Goal: Subscribe to service/newsletter

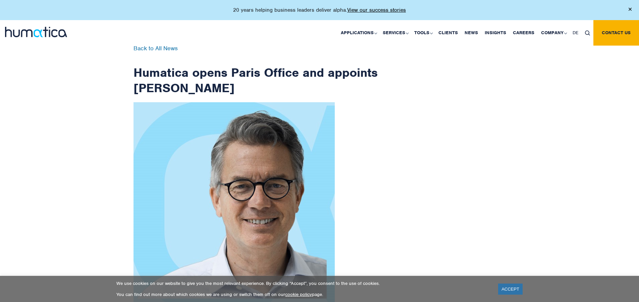
scroll to position [1070, 0]
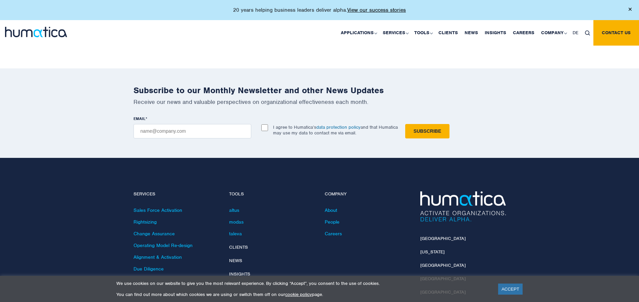
checkbox input "true"
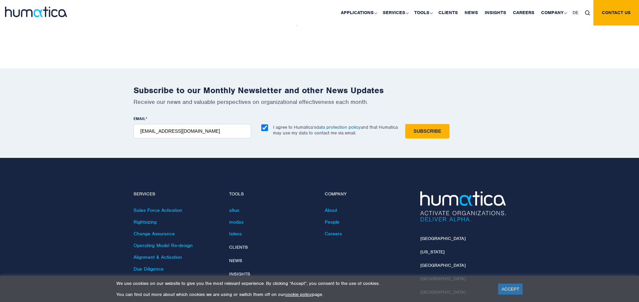
type input "[EMAIL_ADDRESS][DOMAIN_NAME]"
click at [405, 124] on input "Subscribe" at bounding box center [427, 131] width 44 height 14
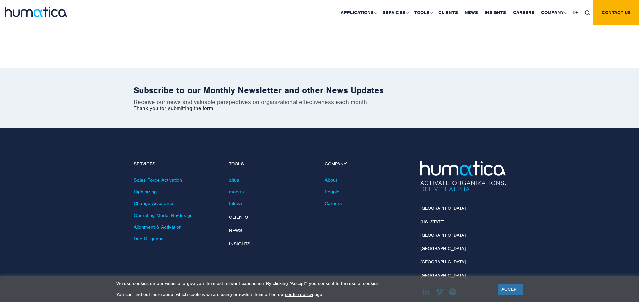
scroll to position [1040, 0]
